Goal: Task Accomplishment & Management: Complete application form

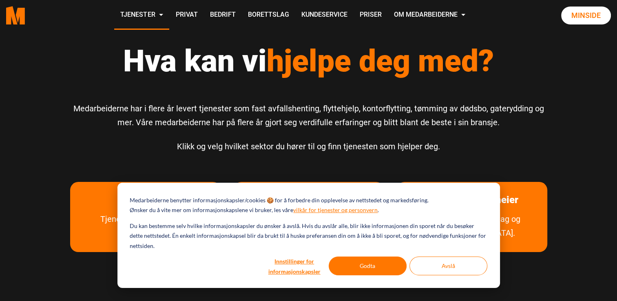
scroll to position [8, 0]
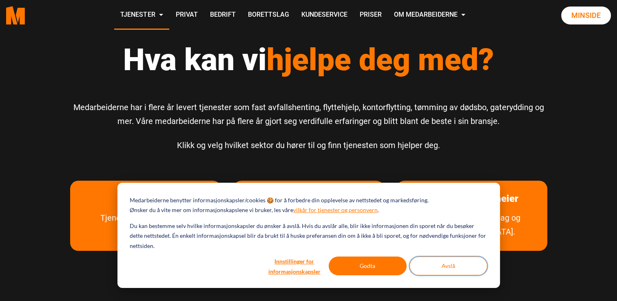
click at [446, 266] on button "Avslå" at bounding box center [448, 266] width 78 height 19
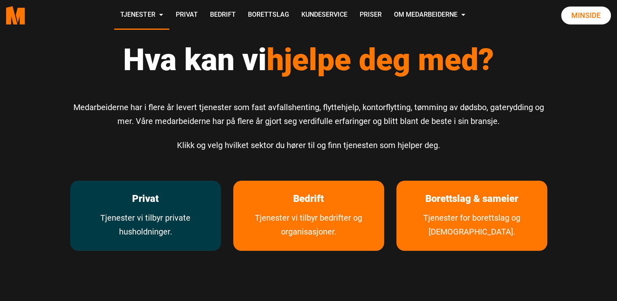
click at [116, 208] on p "Privat" at bounding box center [145, 199] width 151 height 36
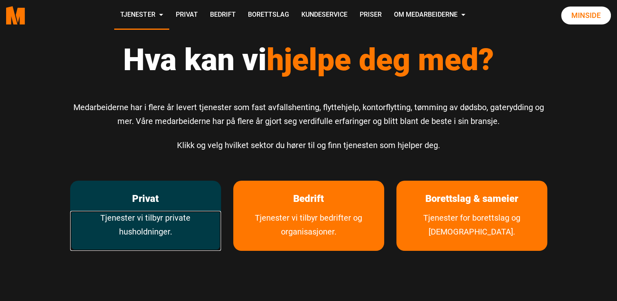
click at [160, 216] on link "Tjenester vi tilbyr private husholdninger." at bounding box center [145, 231] width 151 height 40
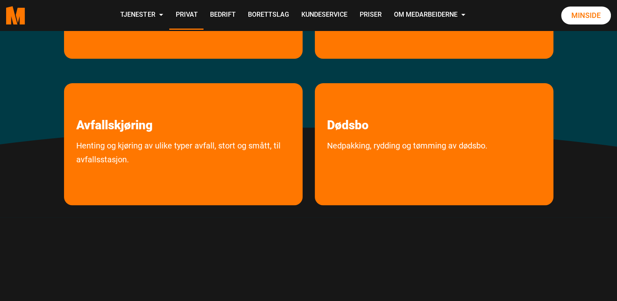
scroll to position [272, 0]
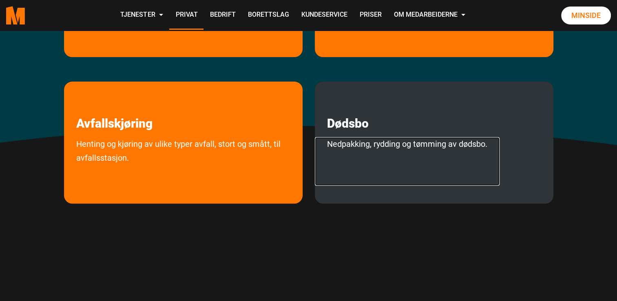
click at [401, 153] on link "Nedpakking, rydding og tømming av dødsbo." at bounding box center [407, 161] width 185 height 49
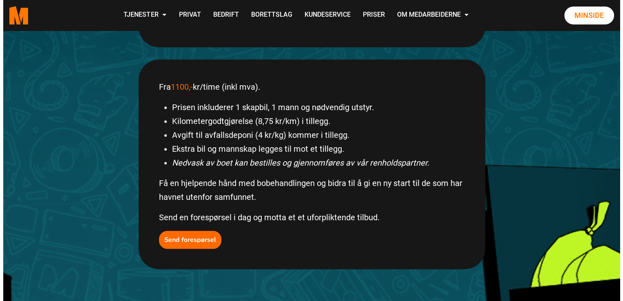
scroll to position [281, 0]
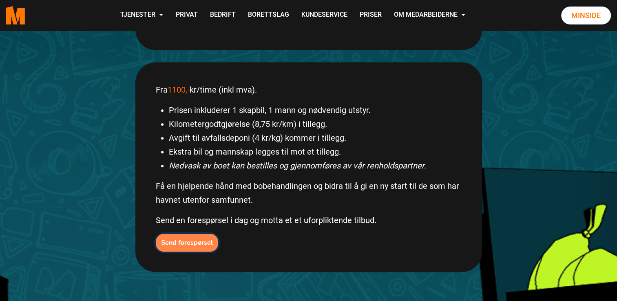
click at [170, 242] on b "Send forespørsel" at bounding box center [187, 242] width 52 height 9
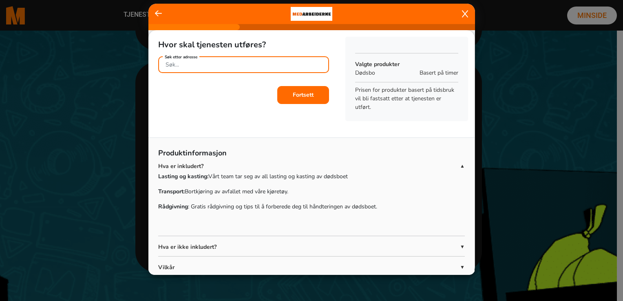
click at [268, 65] on input "Søk etter adresse" at bounding box center [243, 64] width 171 height 17
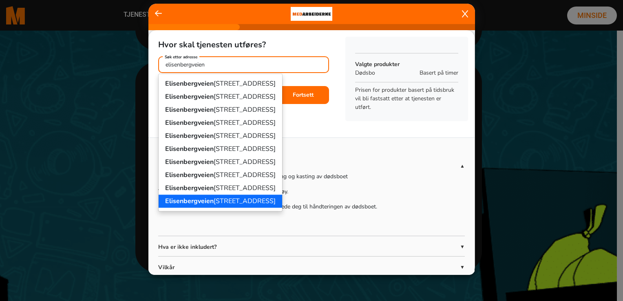
click at [230, 197] on ngb-highlight "[STREET_ADDRESS]" at bounding box center [220, 201] width 111 height 9
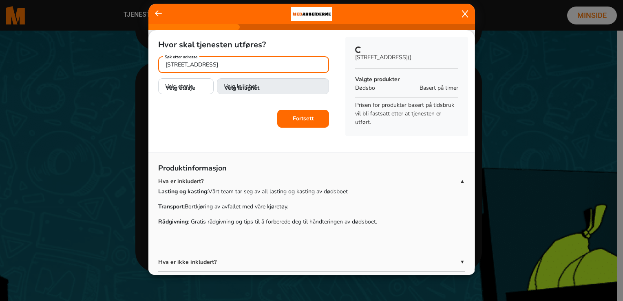
type input "[STREET_ADDRESS]"
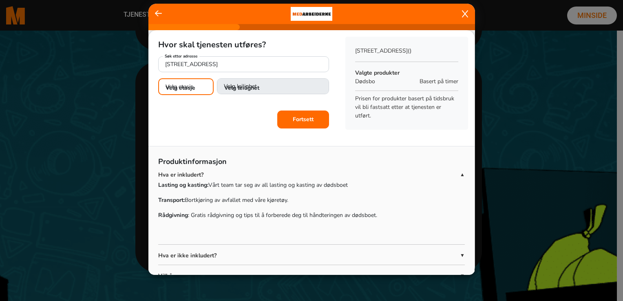
click at [170, 86] on select "Velg etasje 1. etasje 2. etasje 3. etasje 4. etasje" at bounding box center [185, 86] width 55 height 17
select select "02"
click at [158, 78] on select "Velg etasje 1. etasje 2. etasje 3. etasje 4. etasje" at bounding box center [185, 86] width 55 height 17
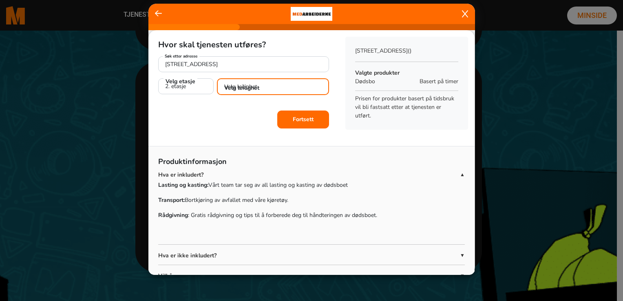
click at [255, 89] on select "Velg leilighet 1. dør fra venstre (H0201)" at bounding box center [273, 86] width 112 height 17
select select "H0201"
click at [217, 78] on select "Velg leilighet 1. dør fra venstre (H0201)" at bounding box center [273, 86] width 112 height 17
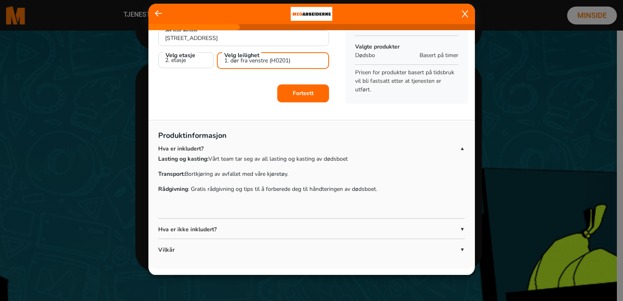
scroll to position [26, 0]
click at [323, 226] on p "Hva er ikke inkludert?" at bounding box center [309, 229] width 302 height 9
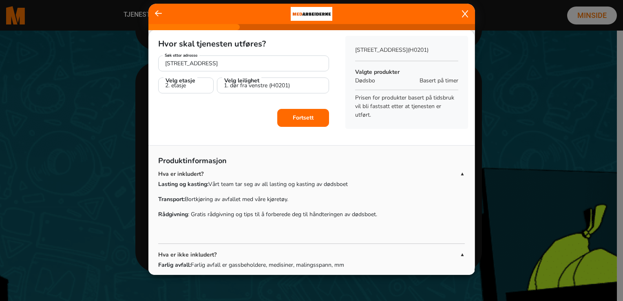
scroll to position [0, 0]
click at [303, 119] on b "Fortsett" at bounding box center [303, 119] width 21 height 8
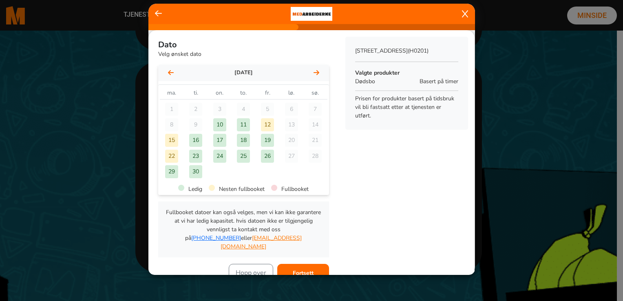
click at [197, 139] on div "16" at bounding box center [195, 140] width 13 height 13
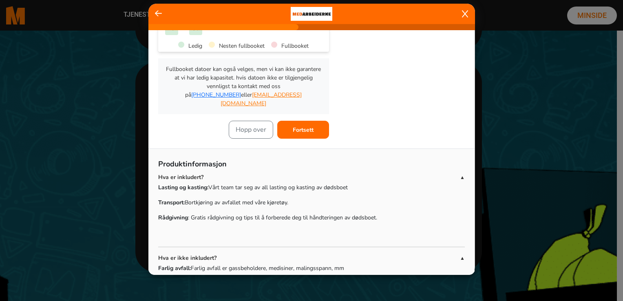
scroll to position [142, 0]
click at [305, 122] on button "Fortsett" at bounding box center [303, 131] width 52 height 18
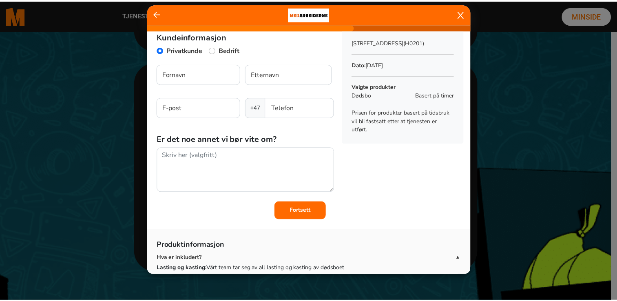
scroll to position [0, 0]
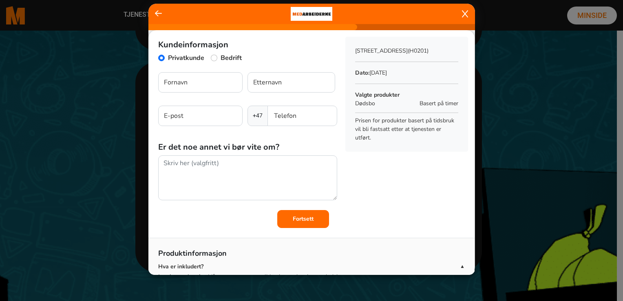
click at [206, 95] on div "Fornavn Etternavn" at bounding box center [247, 85] width 179 height 27
click at [204, 86] on input "Fornavn" at bounding box center [200, 82] width 84 height 20
type input "[PERSON_NAME]"
click at [271, 84] on input "Etternavn" at bounding box center [292, 82] width 88 height 20
type input "[PERSON_NAME]"
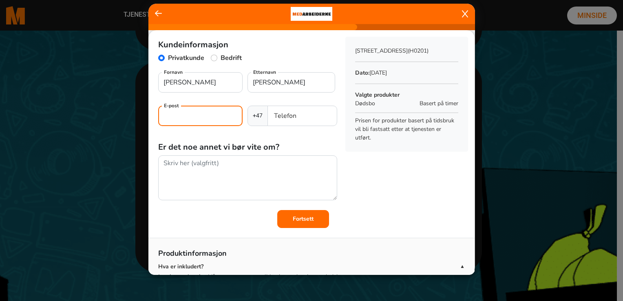
click at [186, 122] on input "E-post" at bounding box center [200, 116] width 84 height 20
type input "h"
type input "[EMAIL_ADDRESS][DOMAIN_NAME]"
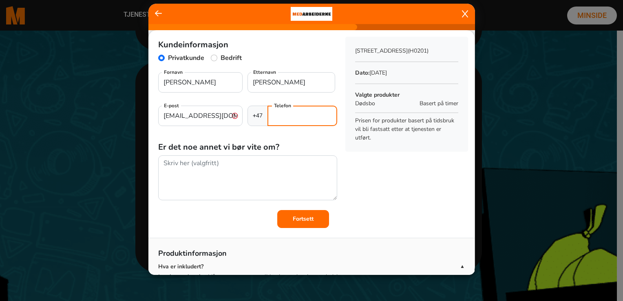
type input "41266091"
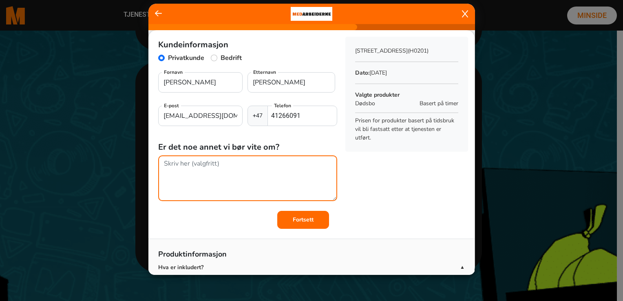
click at [173, 189] on textarea at bounding box center [247, 178] width 179 height 46
type textarea "D"
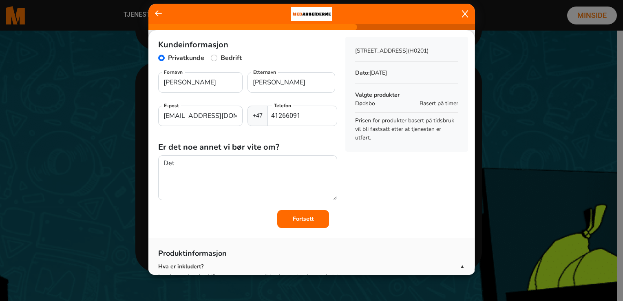
click at [402, 179] on div "Kundeinformasjon Privatkunde Bedrift [PERSON_NAME] Fornavn [PERSON_NAME] Ettern…" at bounding box center [311, 129] width 326 height 198
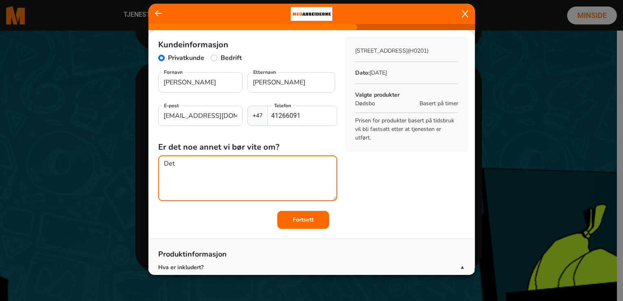
click at [271, 182] on textarea "Det" at bounding box center [247, 178] width 179 height 46
click at [221, 175] on textarea "Det er et" at bounding box center [247, 178] width 179 height 46
click at [221, 175] on textarea "Det er et dødsbo [PERSON_NAME] deler av inventaret allerede er tatt" at bounding box center [247, 178] width 179 height 46
click at [327, 163] on textarea "Det er et dødsbo der deler av inventaret allerede er tatt" at bounding box center [247, 178] width 179 height 46
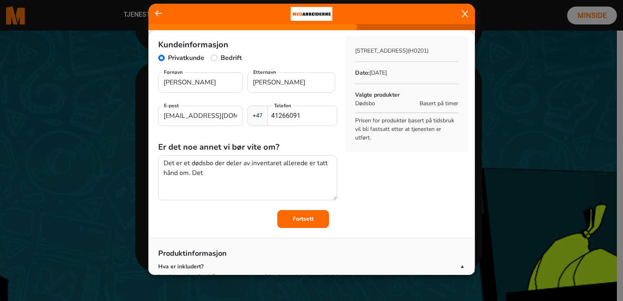
click at [398, 261] on p "Produktinformasjon" at bounding box center [311, 255] width 307 height 14
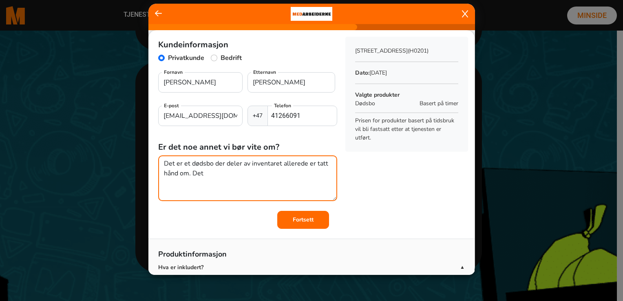
click at [237, 181] on textarea "Det er et dødsbo der deler av inventaret allerede er tatt hånd om. Det" at bounding box center [247, 178] width 179 height 46
click at [237, 181] on textarea "Det er et dødsbo der deler av inventaret allerede er tatt hånd om. Det jeg tren…" at bounding box center [247, 178] width 179 height 46
click at [311, 174] on textarea "Det er et dødsbo der deler av inventaret allerede er tatt hånd om. Det jeg tren…" at bounding box center [247, 178] width 179 height 46
click at [256, 184] on textarea "Det er et dødsbo der deler av inventaret allerede er tatt hånd om. Det jeg tren…" at bounding box center [247, 178] width 179 height 46
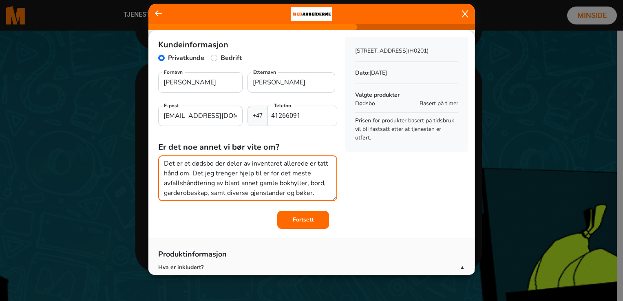
type textarea "Det er et dødsbo der deler av inventaret allerede er tatt hånd om. Det jeg tren…"
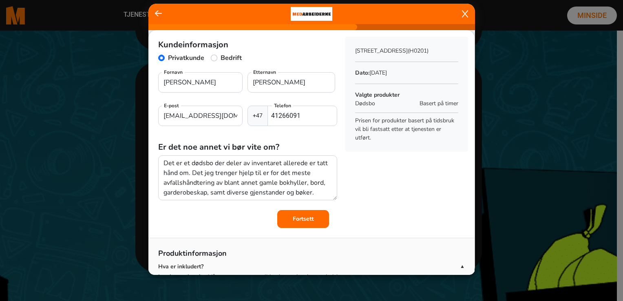
click at [298, 222] on b "Fortsett" at bounding box center [303, 219] width 21 height 8
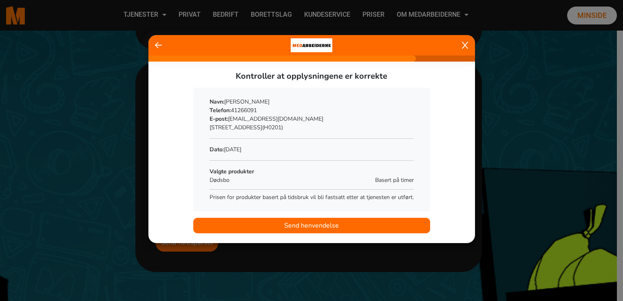
click at [347, 223] on button "Send henvendelse" at bounding box center [311, 225] width 237 height 15
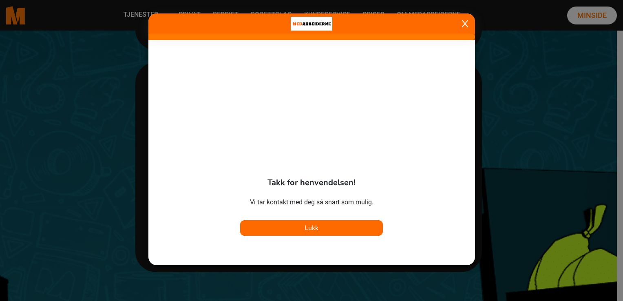
click at [325, 228] on button "Lukk" at bounding box center [311, 227] width 143 height 15
